Goal: Transaction & Acquisition: Purchase product/service

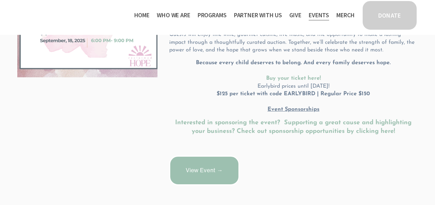
scroll to position [225, 0]
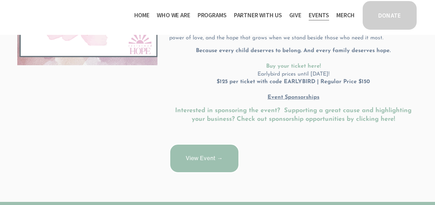
click at [305, 67] on strong "Buy your ticket here!" at bounding box center [293, 67] width 55 height 6
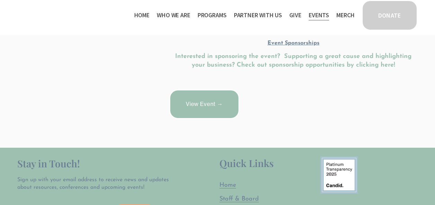
scroll to position [285, 0]
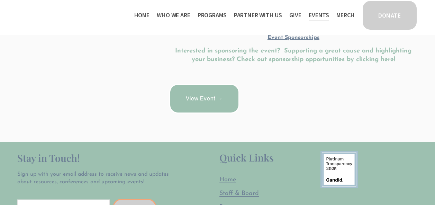
click at [221, 99] on link "View Event →" at bounding box center [204, 99] width 70 height 30
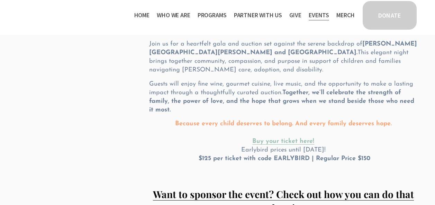
scroll to position [101, 0]
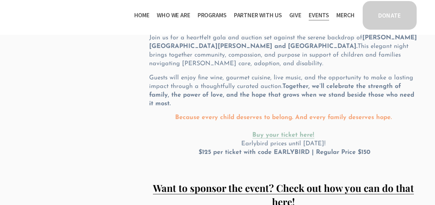
click at [278, 132] on strong "Buy your ticket here!" at bounding box center [283, 135] width 62 height 7
